Goal: Transaction & Acquisition: Purchase product/service

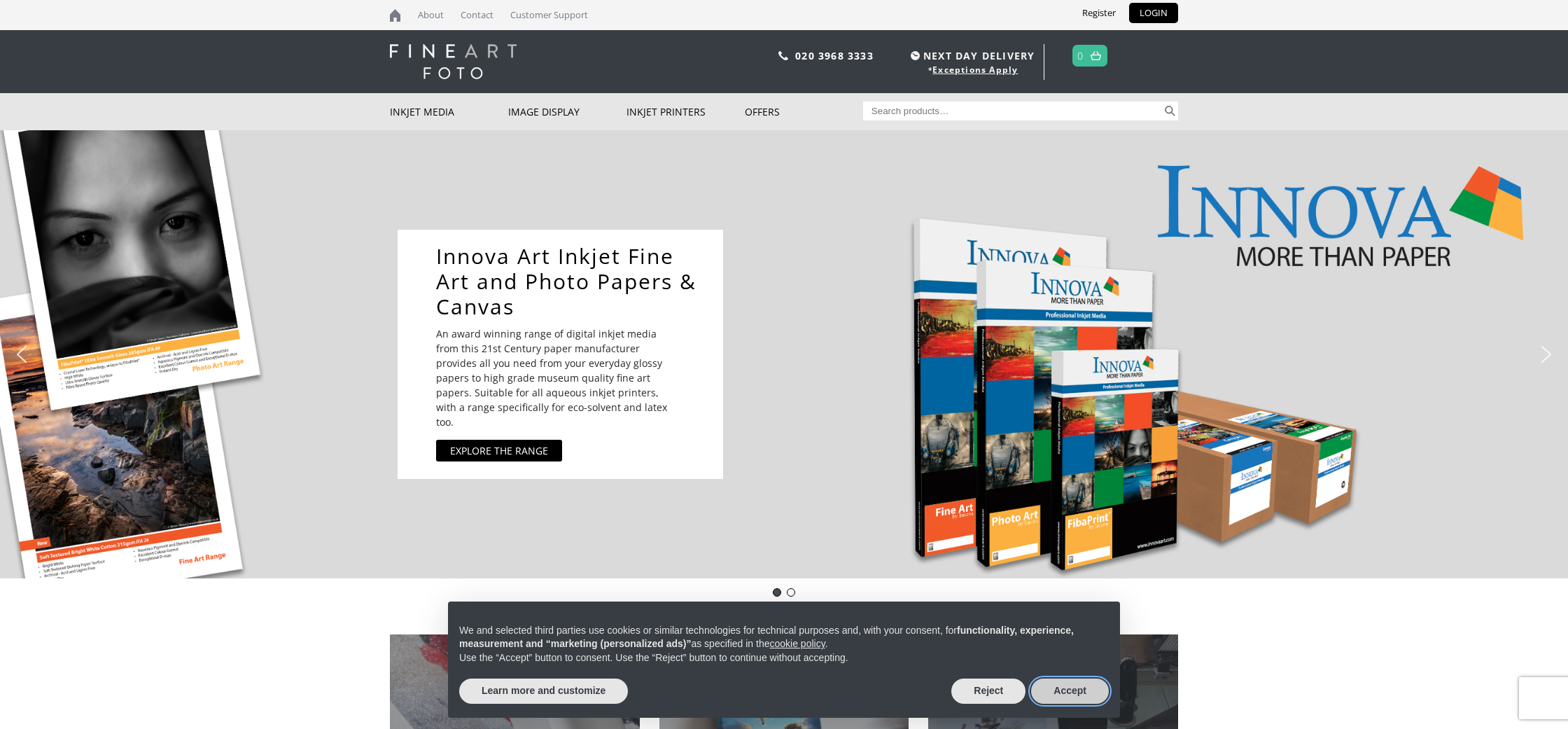
drag, startPoint x: 1063, startPoint y: 690, endPoint x: 1052, endPoint y: 688, distance: 11.2
click at [1062, 690] on button "Accept" at bounding box center [1070, 691] width 78 height 25
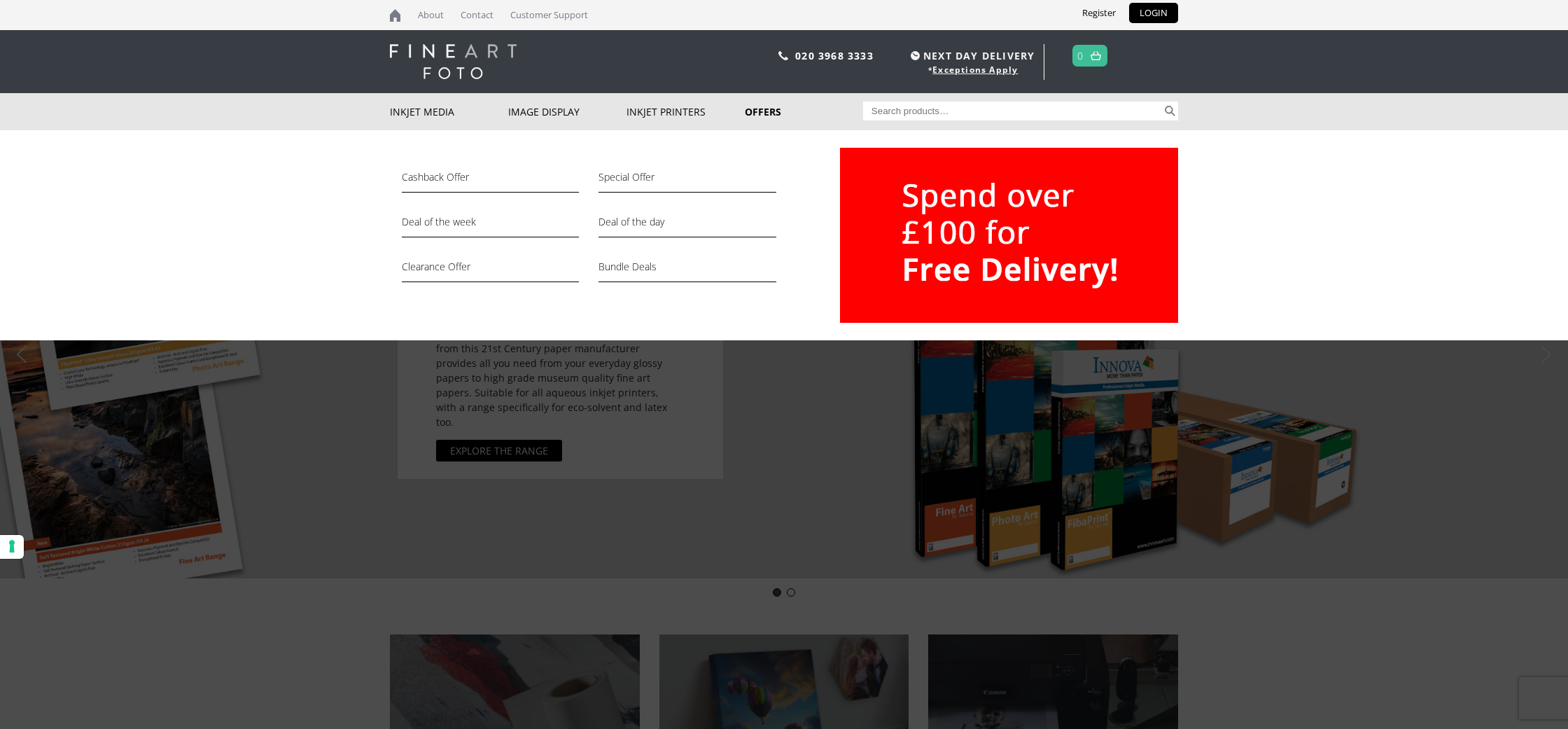
click at [768, 108] on link "Offers" at bounding box center [804, 112] width 118 height 38
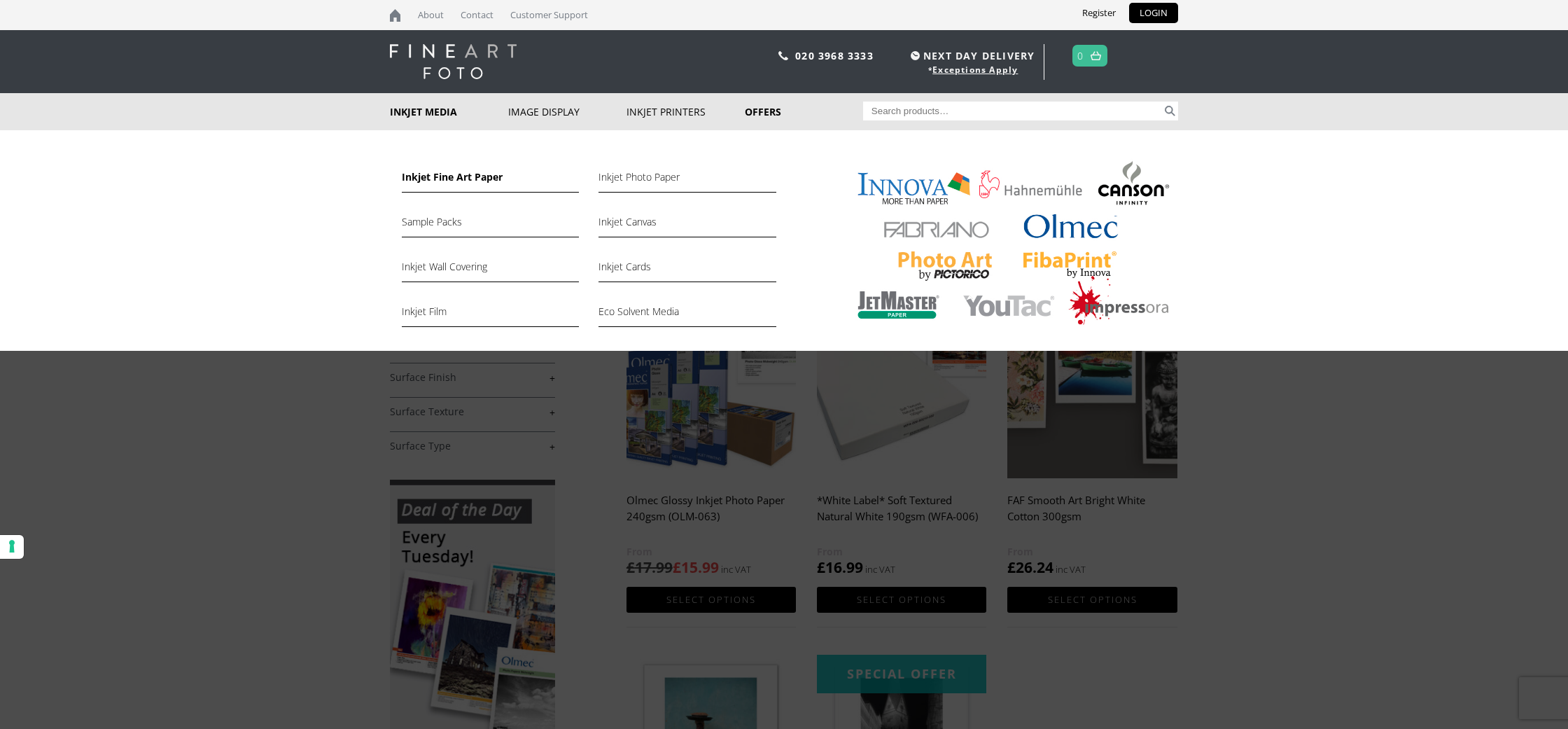
click at [416, 181] on link "Inkjet Fine Art Paper" at bounding box center [490, 180] width 177 height 23
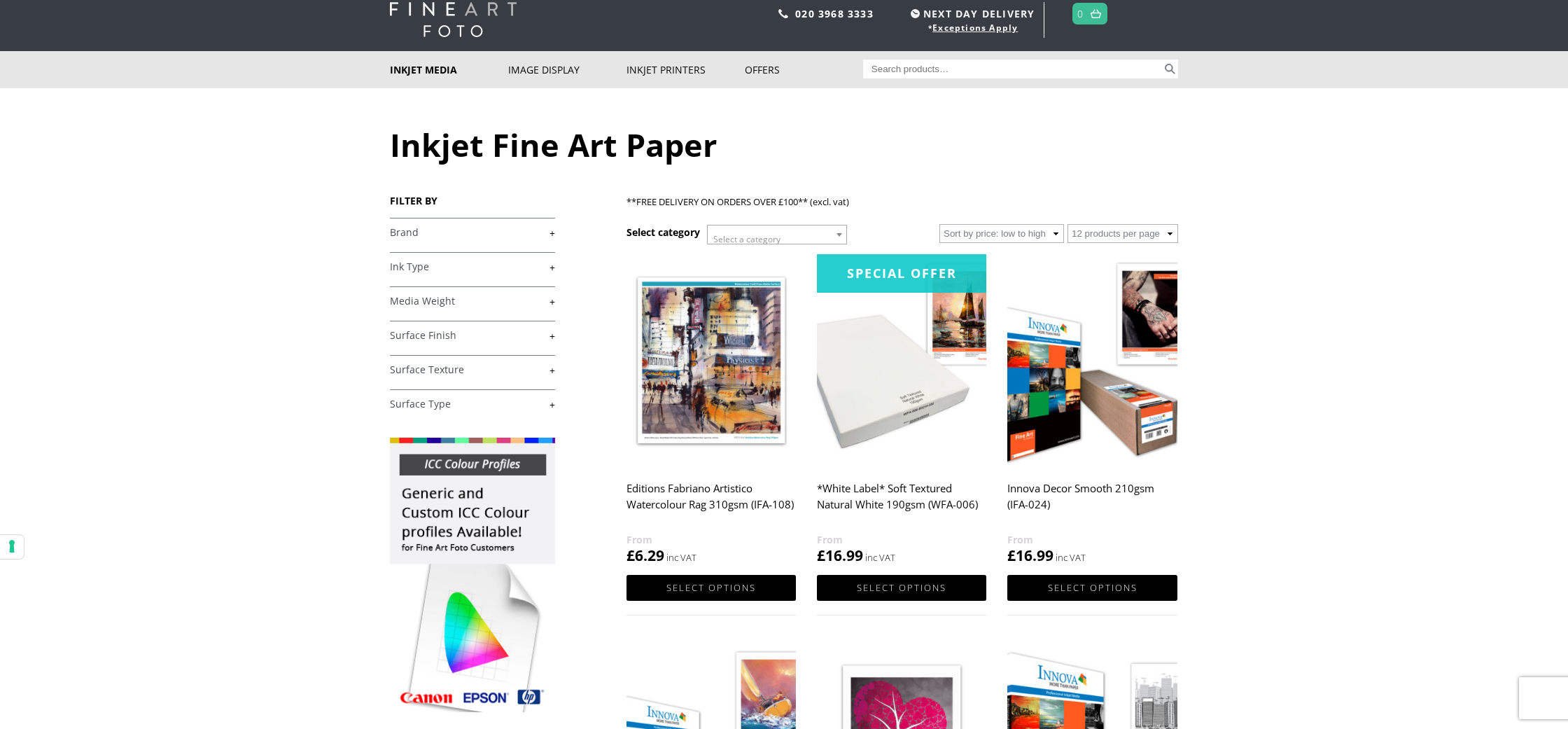
scroll to position [45, 0]
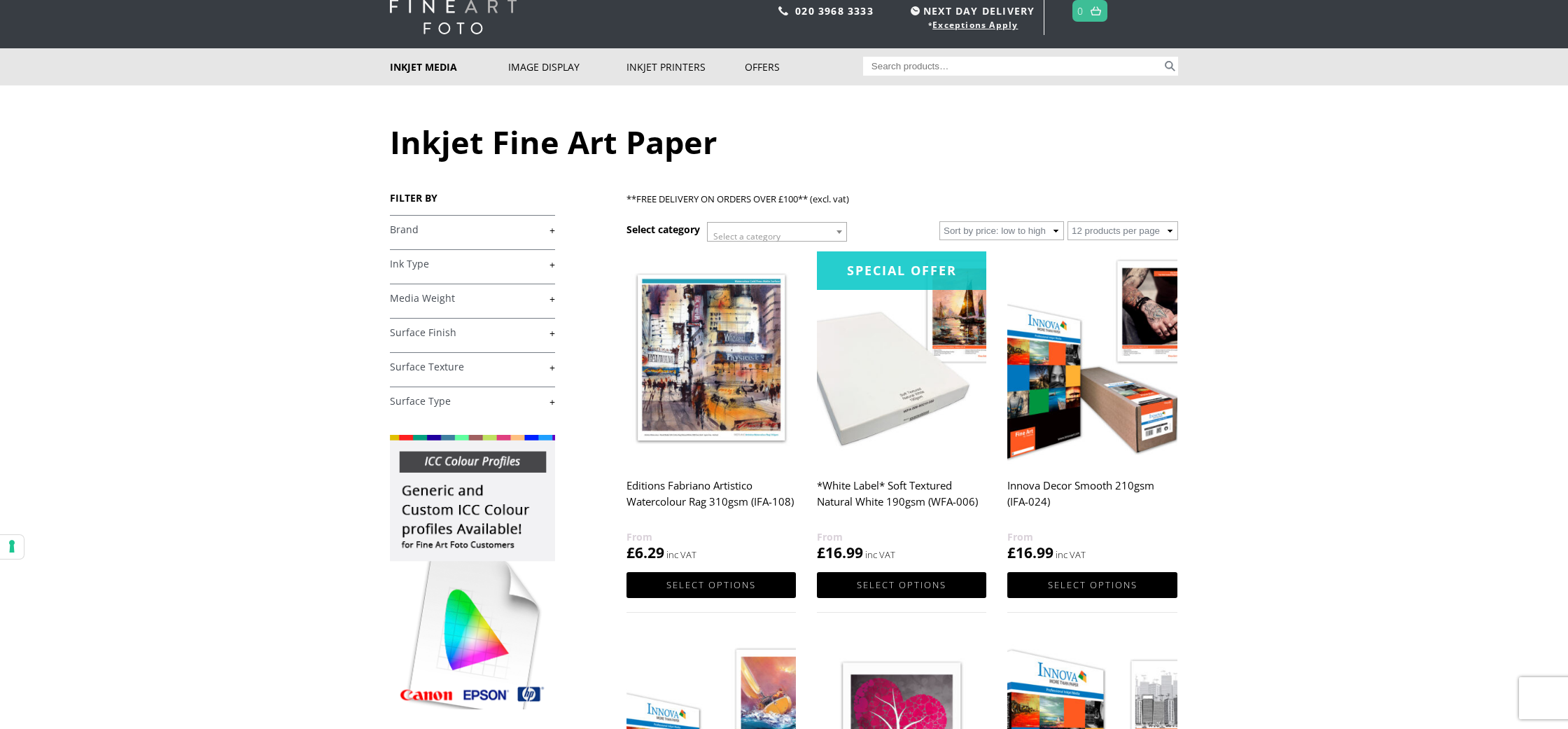
click at [432, 327] on link "+" at bounding box center [473, 333] width 165 height 13
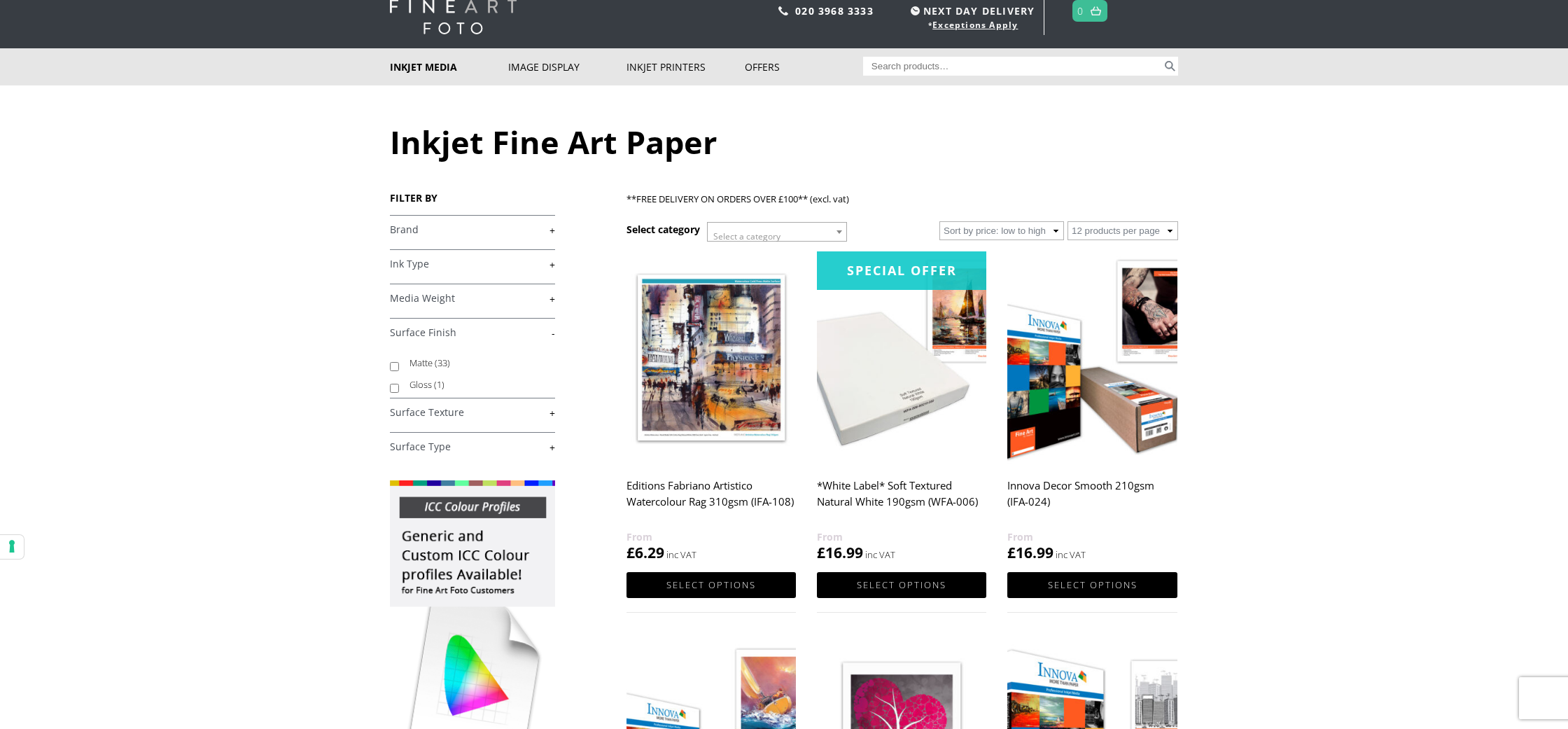
scroll to position [46, 0]
click at [417, 357] on label "Matte (33)" at bounding box center [475, 362] width 132 height 22
click at [400, 361] on input "Matte (33)" at bounding box center [395, 366] width 9 height 9
checkbox input "true"
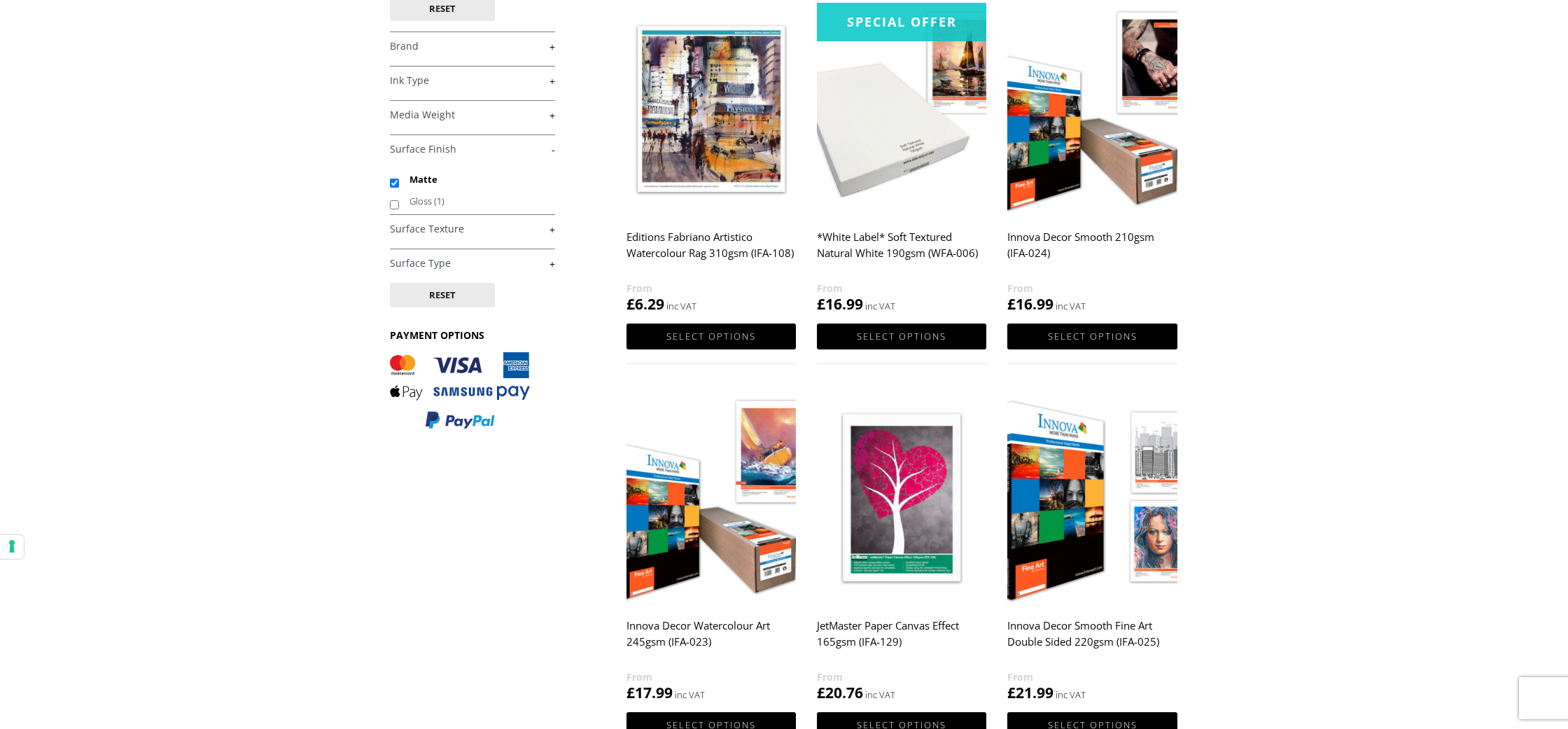
scroll to position [222, 0]
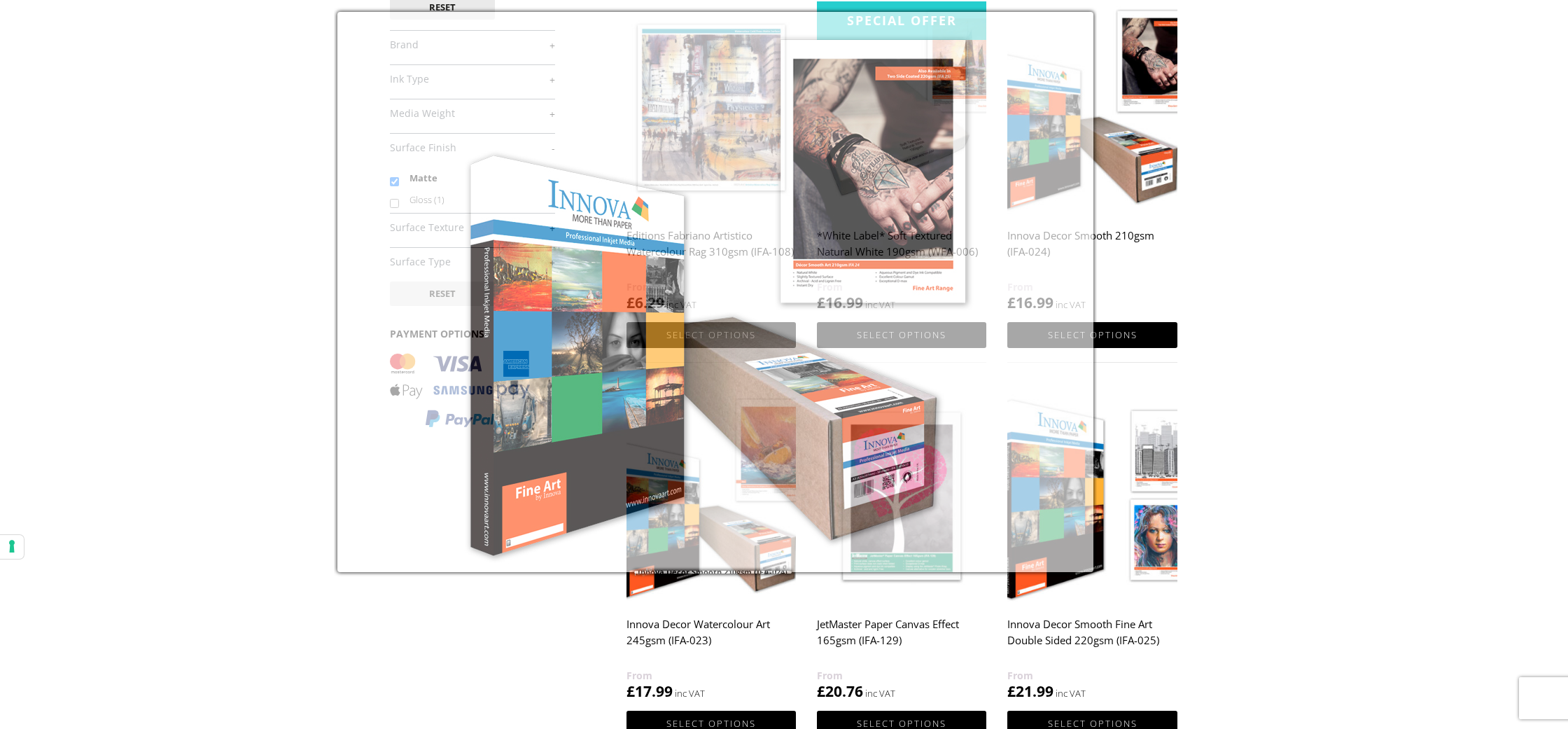
drag, startPoint x: 1097, startPoint y: 168, endPoint x: 1115, endPoint y: 191, distance: 29.2
click at [1097, 168] on img at bounding box center [1092, 107] width 170 height 212
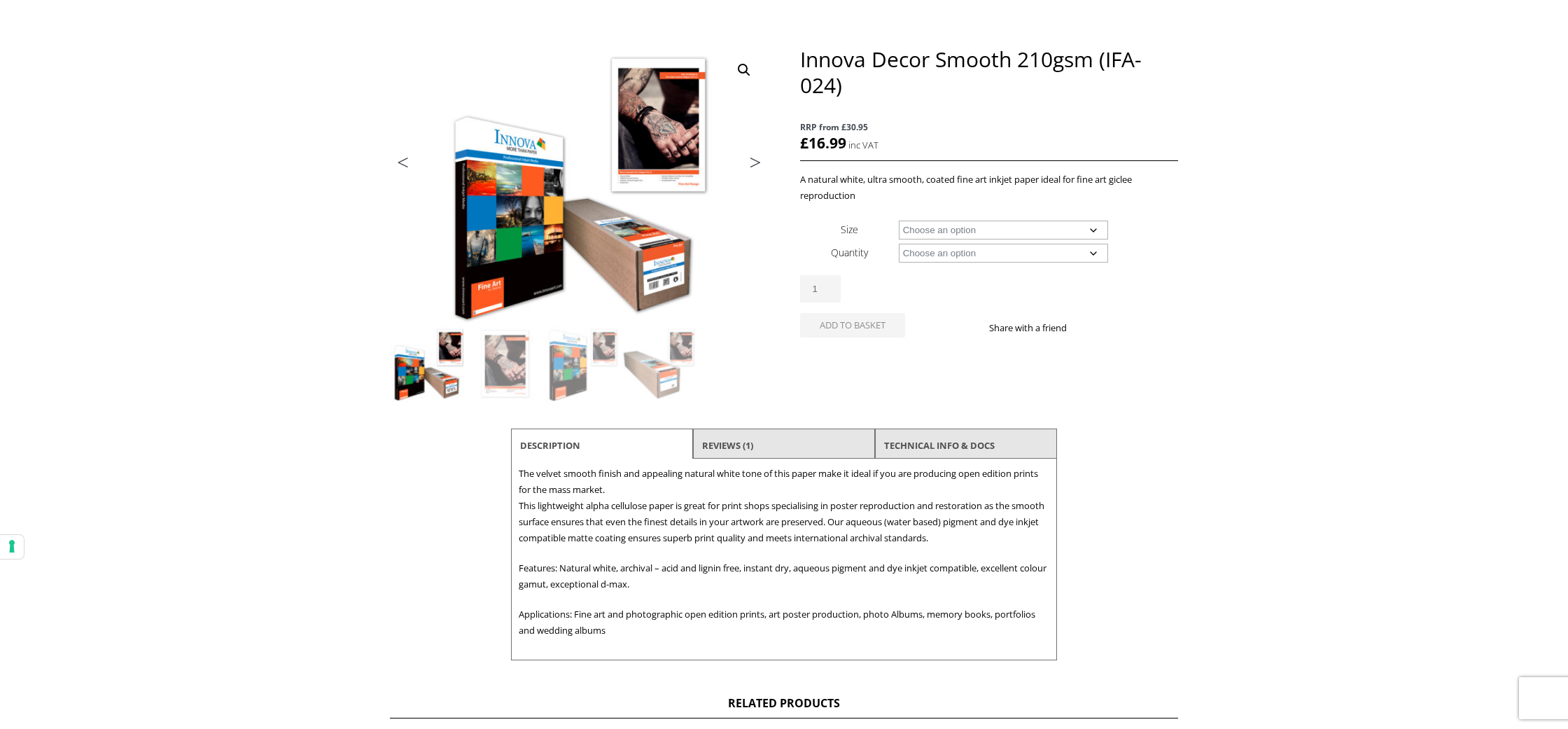
scroll to position [149, 0]
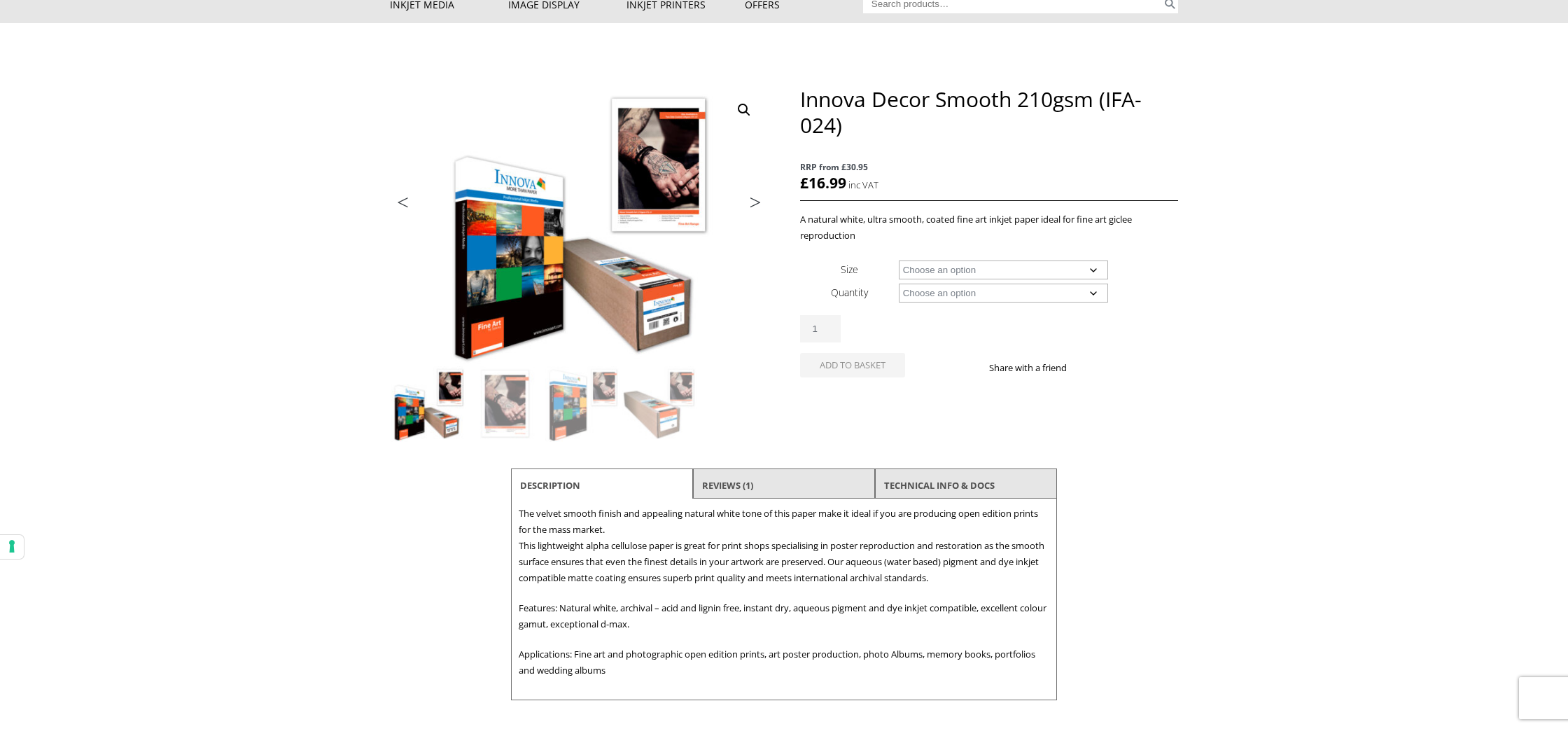
click at [1060, 268] on select "Choose an option A4 Sheet A3 Sheet A3+ Sheet A2 Sheet 17" Wide Roll 24" Wide Ro…" at bounding box center [1004, 270] width 210 height 19
click at [899, 262] on select "Choose an option A4 Sheet A3 Sheet A3+ Sheet A2 Sheet 17" Wide Roll 24" Wide Ro…" at bounding box center [1004, 271] width 210 height 19
click at [1093, 275] on select "Choose an option A4 Sheet A3 Sheet A3+ Sheet A2 Sheet 17" Wide Roll 24" Wide Ro…" at bounding box center [1004, 271] width 210 height 19
click at [899, 262] on select "Choose an option A4 Sheet A3 Sheet A3+ Sheet A2 Sheet 17" Wide Roll 24" Wide Ro…" at bounding box center [1004, 271] width 210 height 19
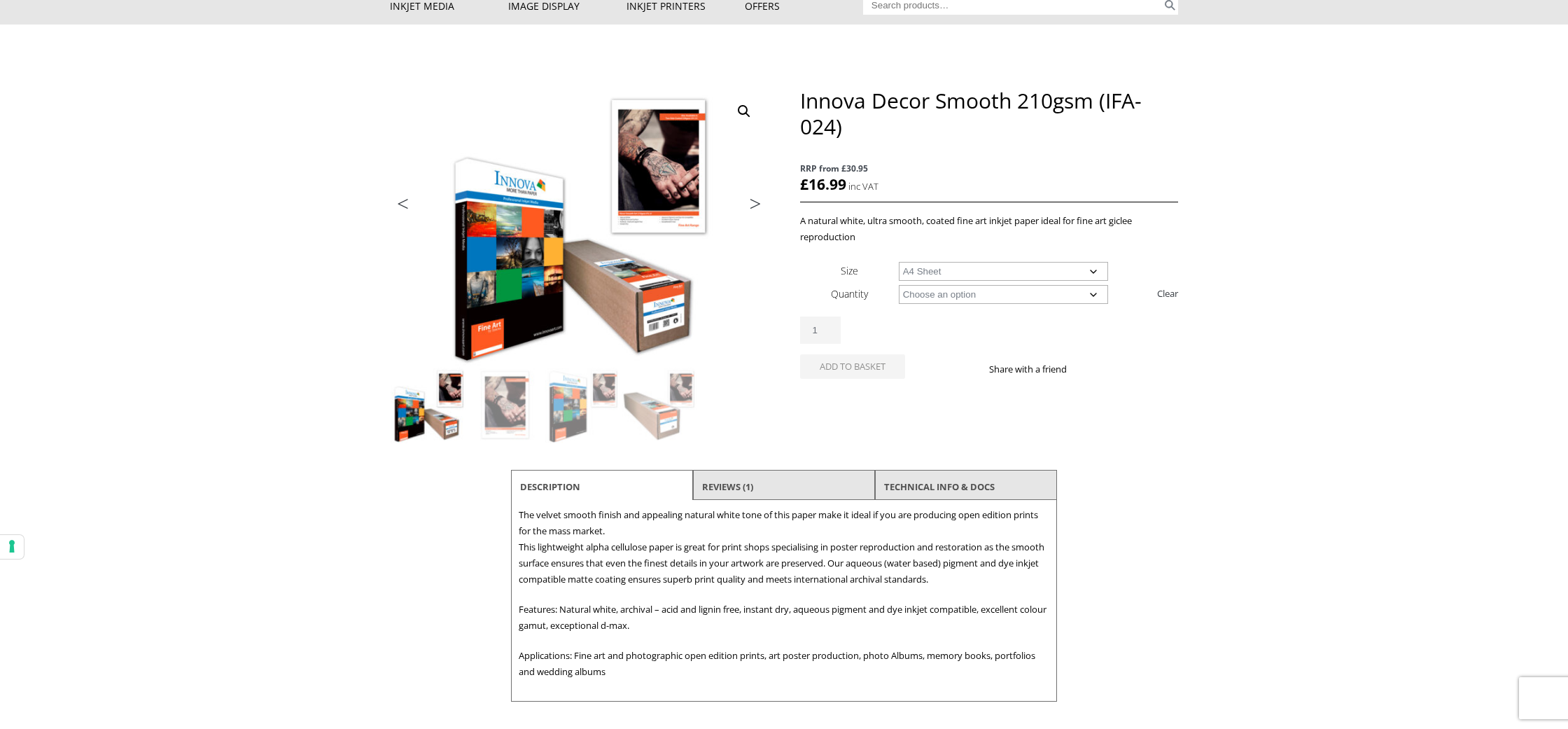
select select "a4-sheet"
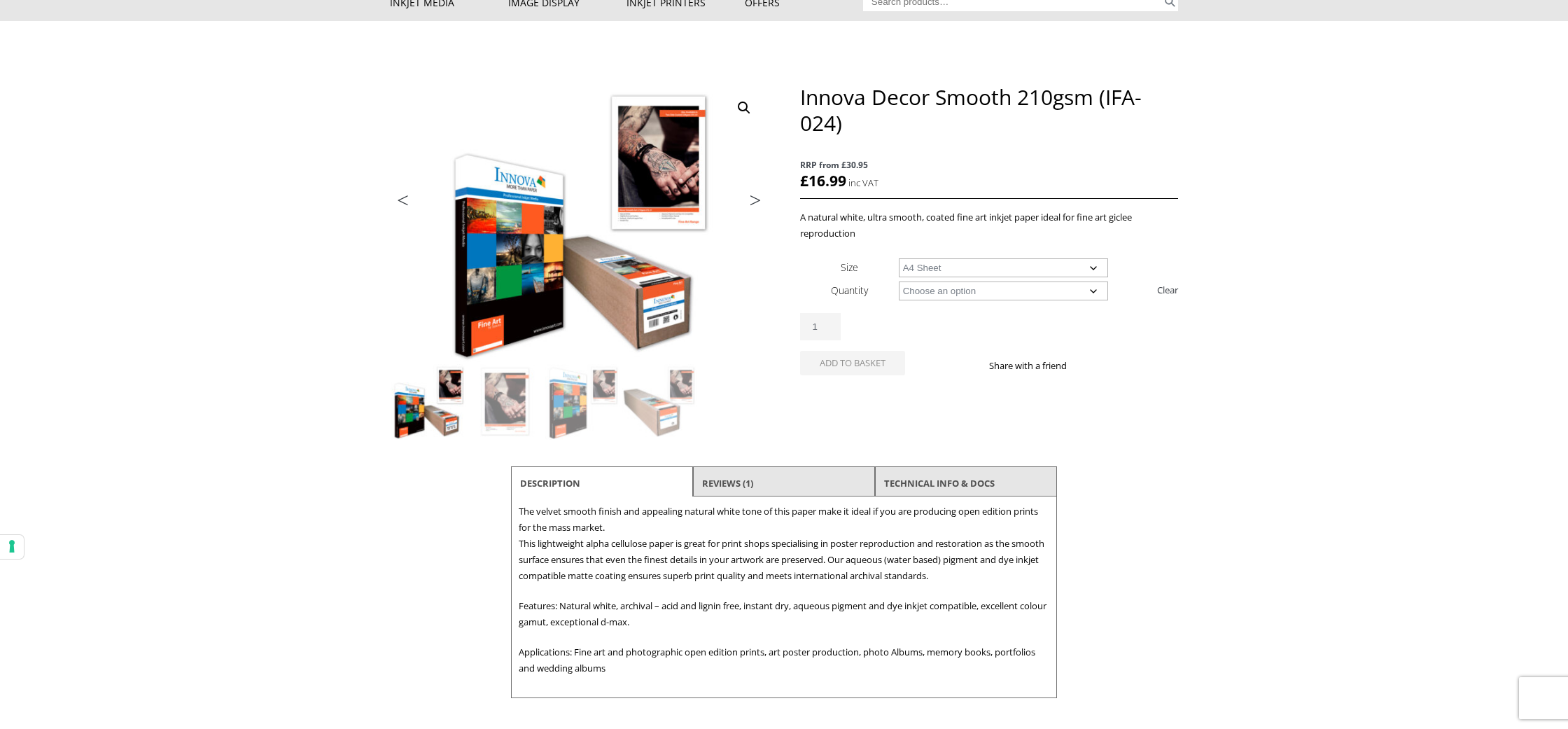
scroll to position [117, 0]
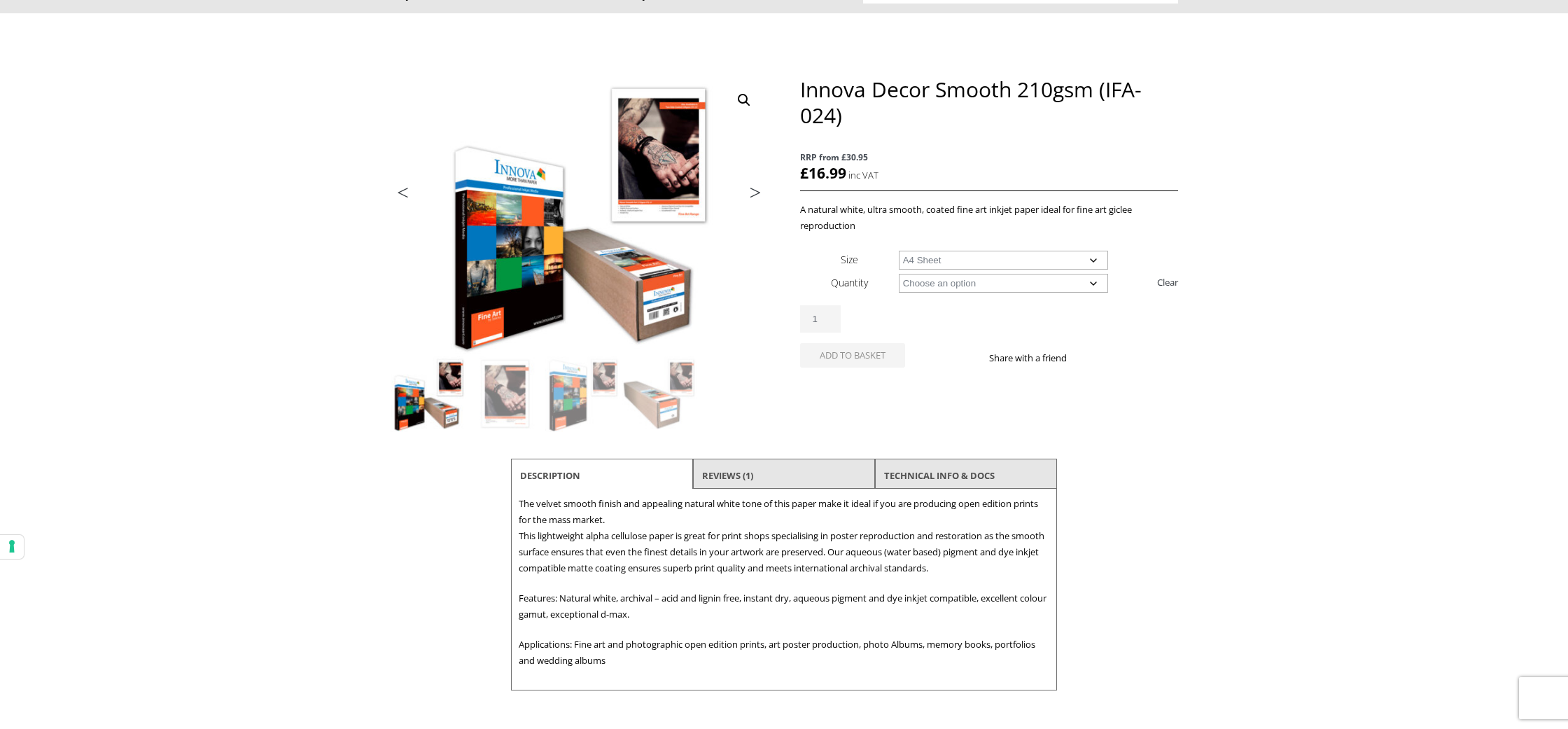
click at [1092, 258] on select "Choose an option A4 Sheet A3 Sheet A3+ Sheet A2 Sheet 17" Wide Roll 24" Wide Ro…" at bounding box center [1004, 260] width 210 height 19
